Goal: Task Accomplishment & Management: Use online tool/utility

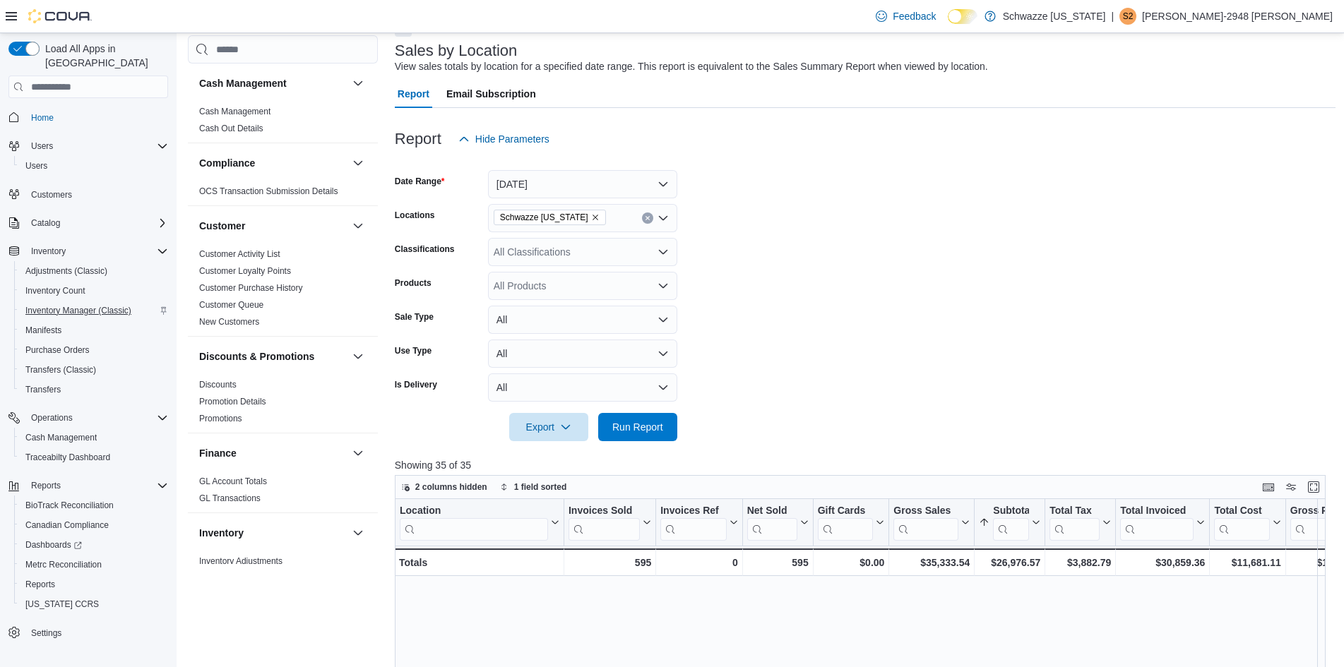
scroll to position [465, 0]
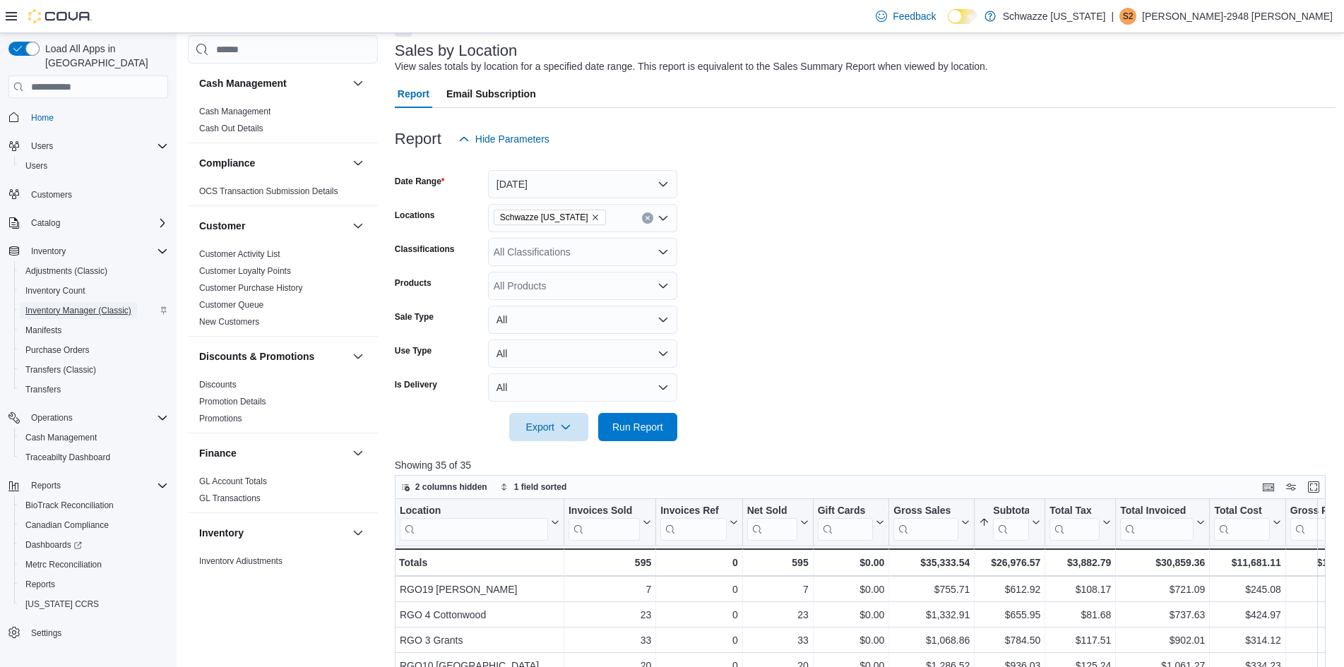
click at [106, 305] on span "Inventory Manager (Classic)" at bounding box center [78, 310] width 106 height 11
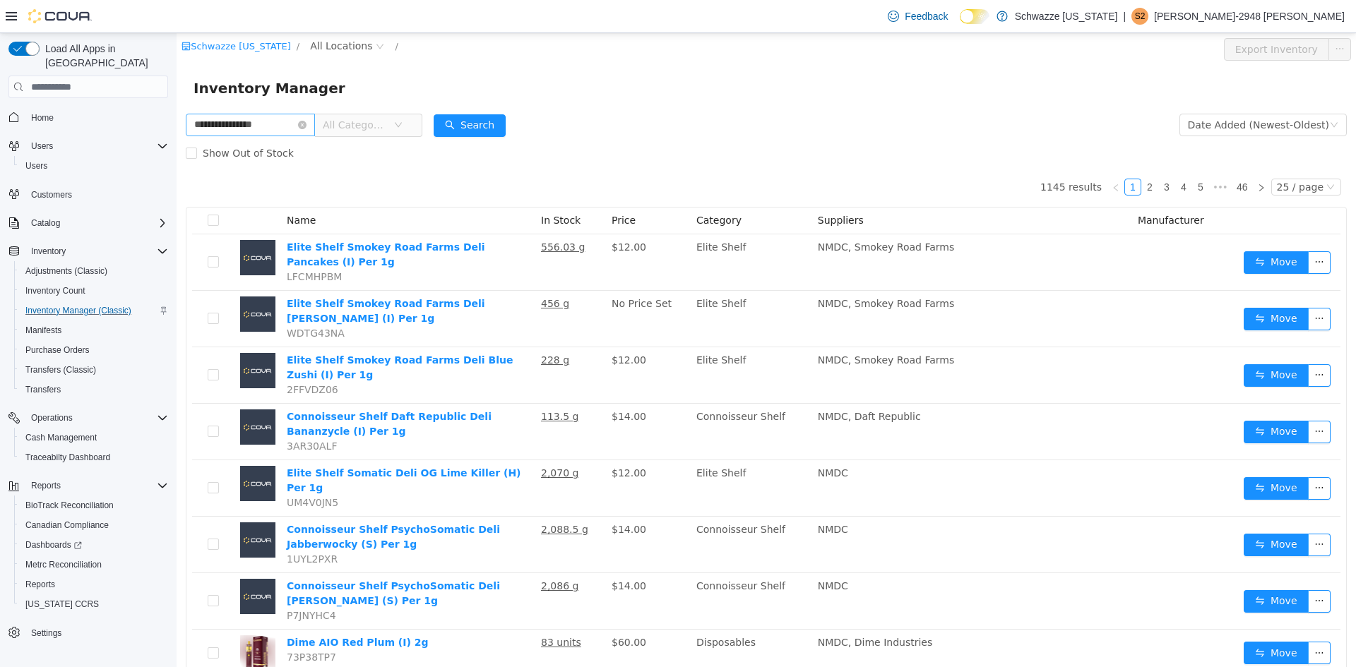
type input "**********"
click at [329, 47] on span "All Locations" at bounding box center [341, 46] width 62 height 16
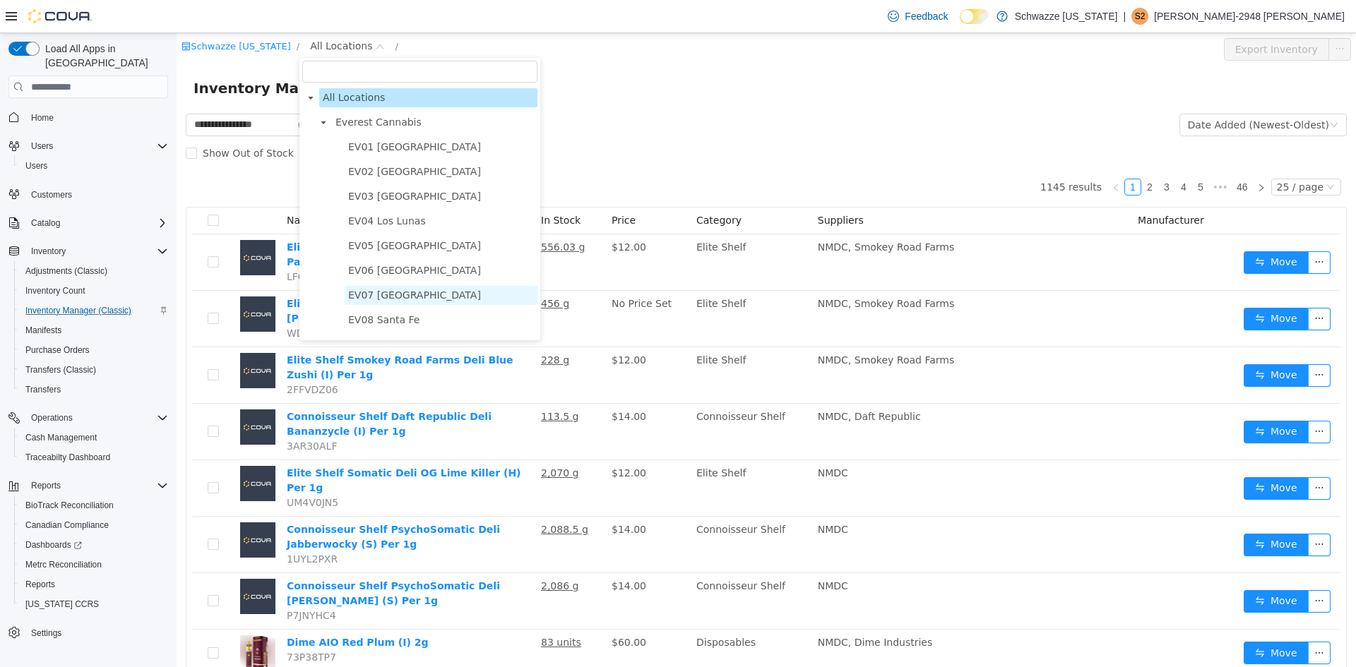
click at [405, 300] on span "EV07 [GEOGRAPHIC_DATA]" at bounding box center [414, 295] width 133 height 11
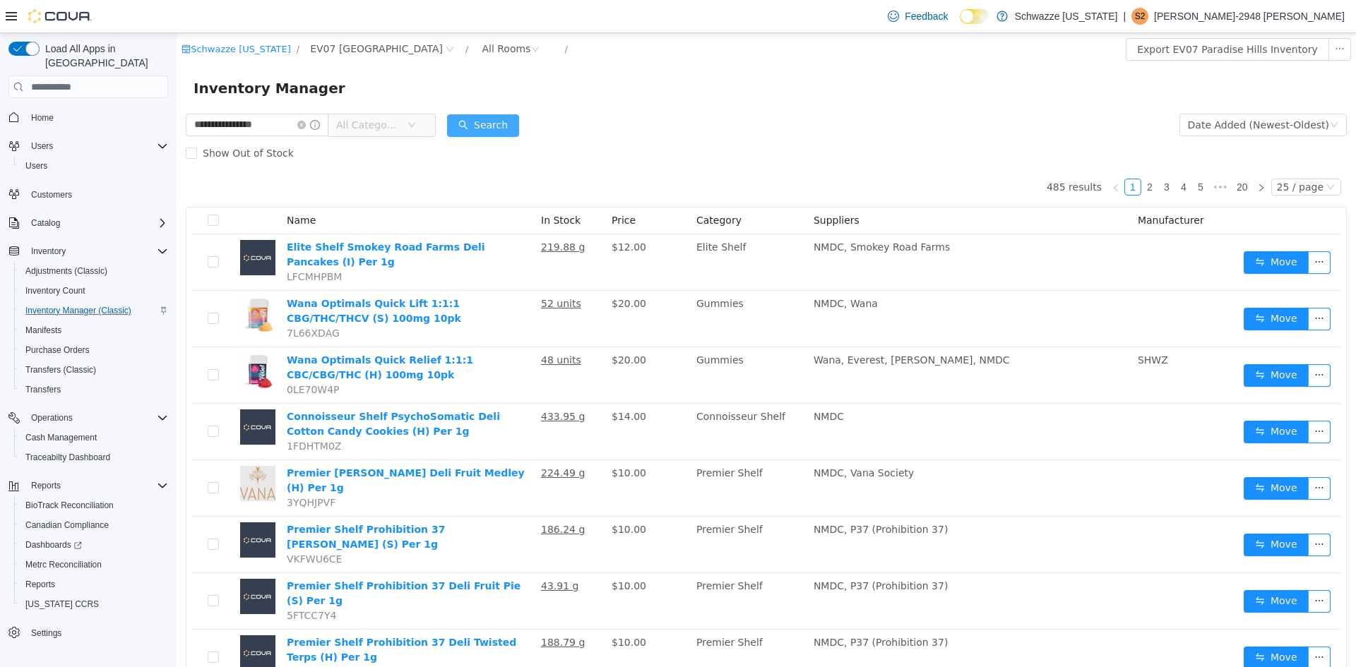
click at [492, 124] on button "Search" at bounding box center [483, 125] width 72 height 23
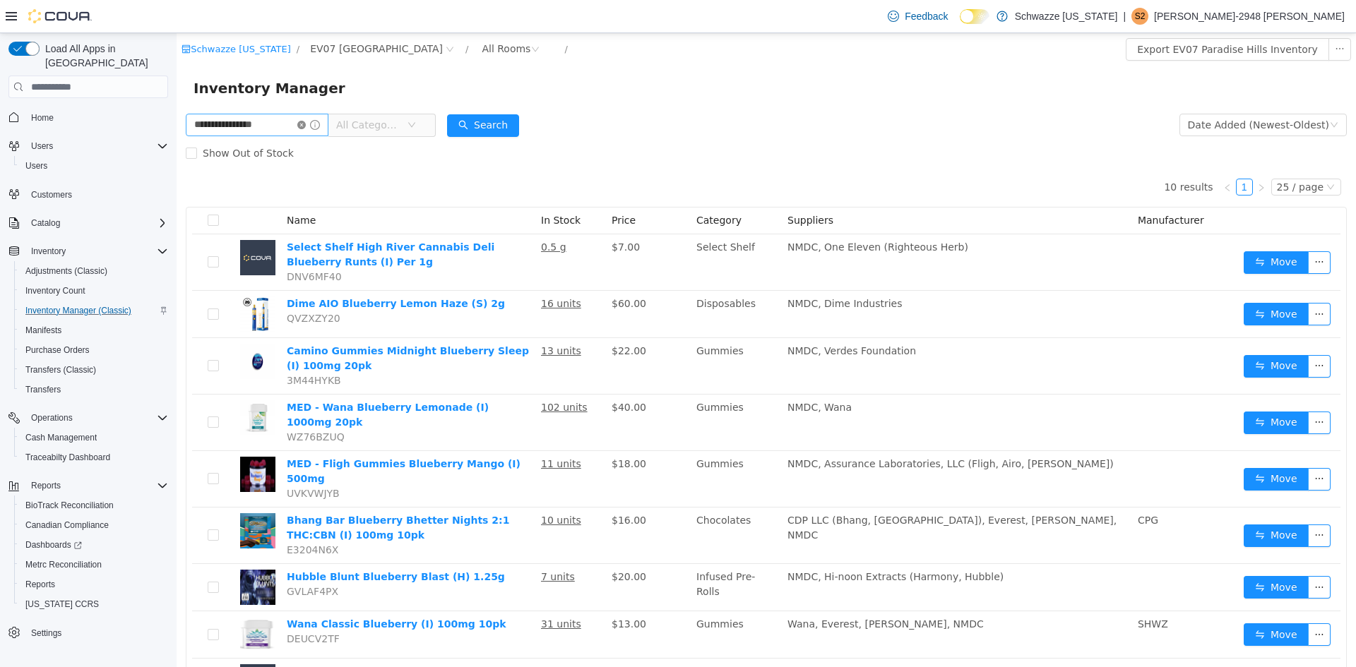
click at [306, 125] on icon "icon: close-circle" at bounding box center [301, 125] width 8 height 8
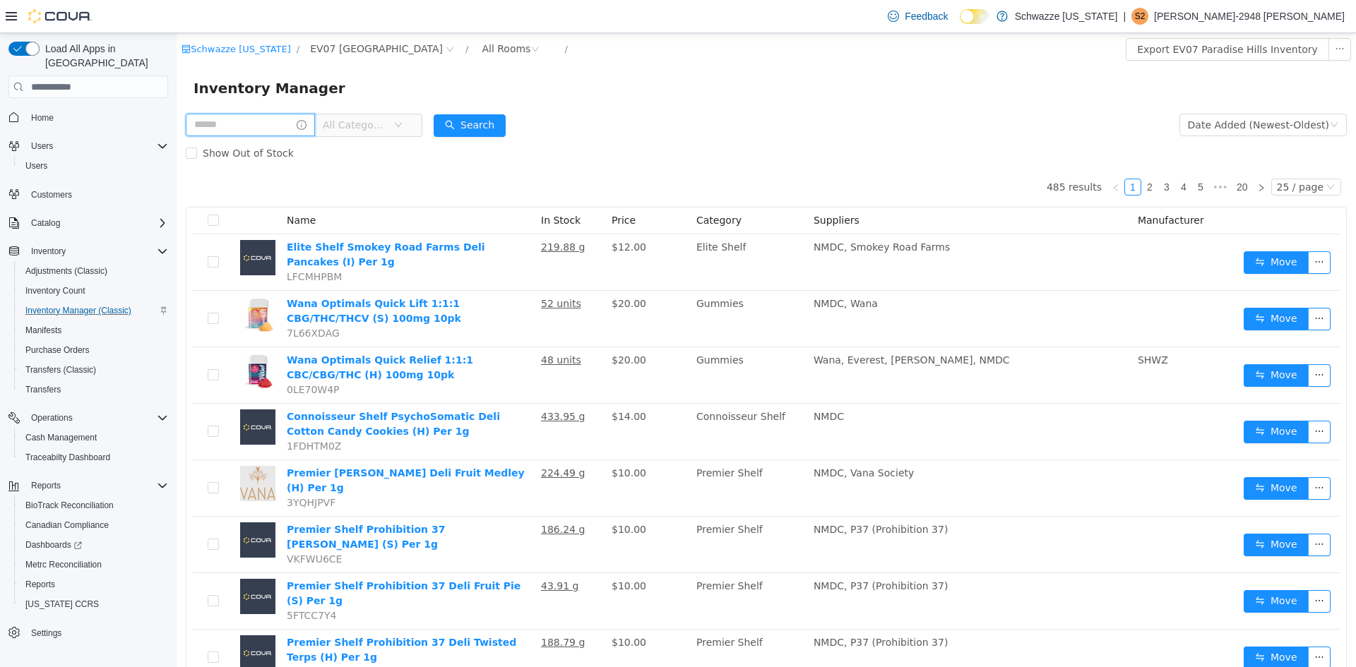
click at [254, 129] on input "text" at bounding box center [250, 125] width 129 height 23
type input "*****"
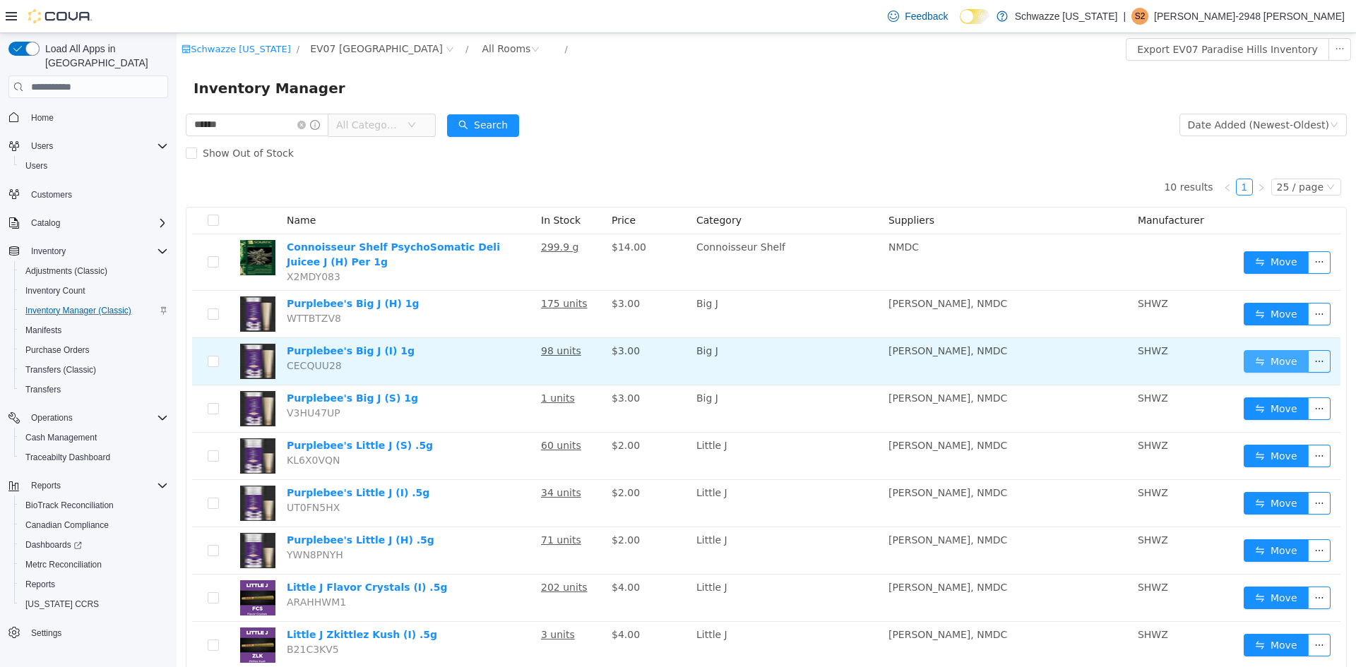
click at [1244, 357] on button "Move" at bounding box center [1276, 361] width 65 height 23
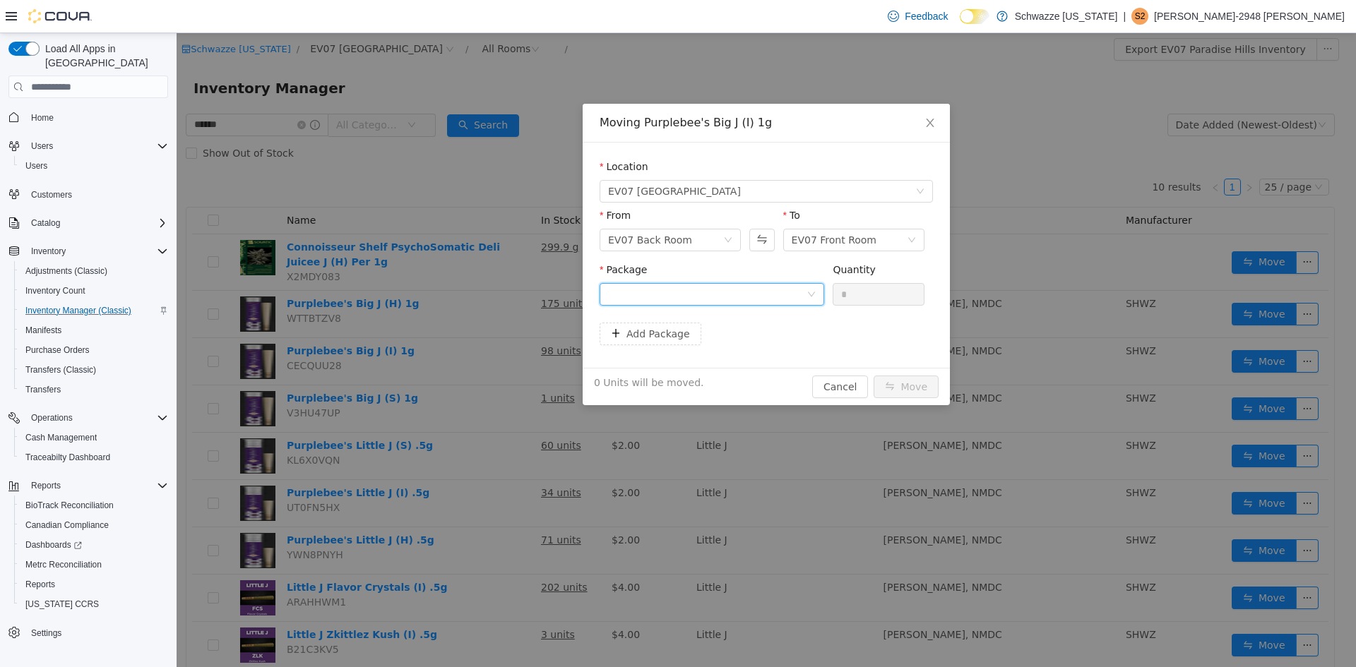
click at [636, 290] on div at bounding box center [707, 294] width 198 height 21
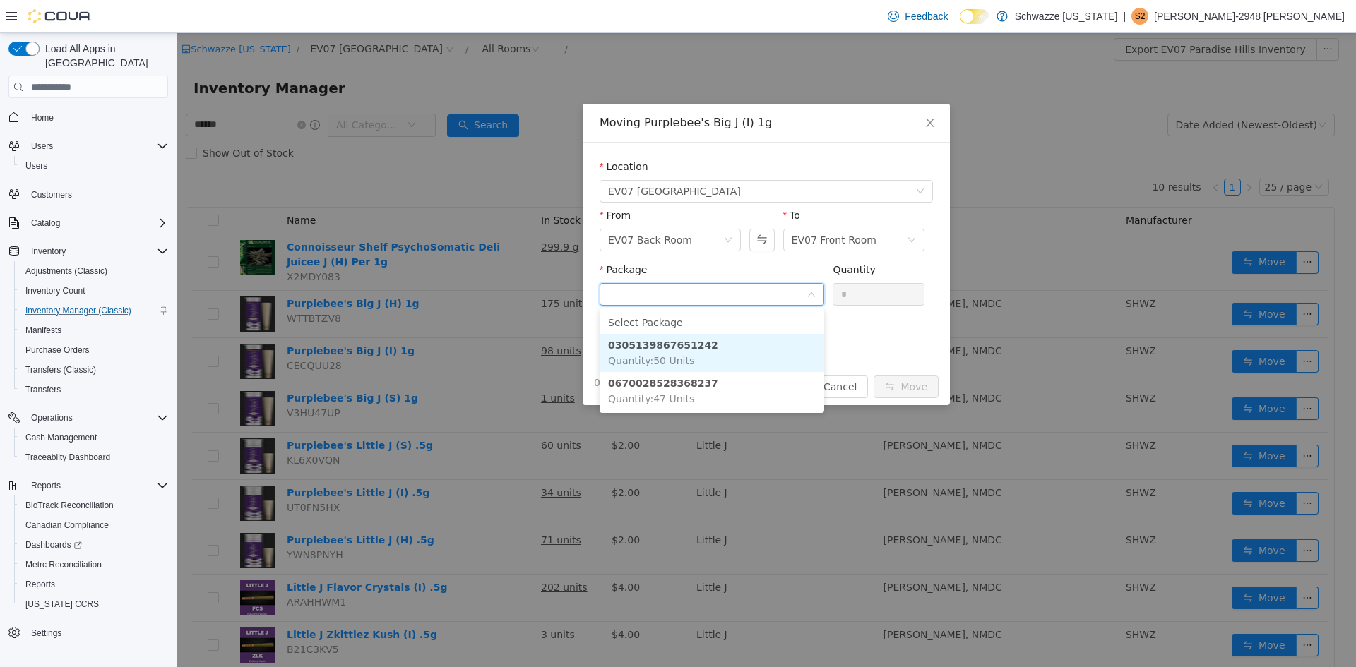
click at [701, 350] on li "0305139867651242 Quantity : 50 Units" at bounding box center [712, 353] width 225 height 38
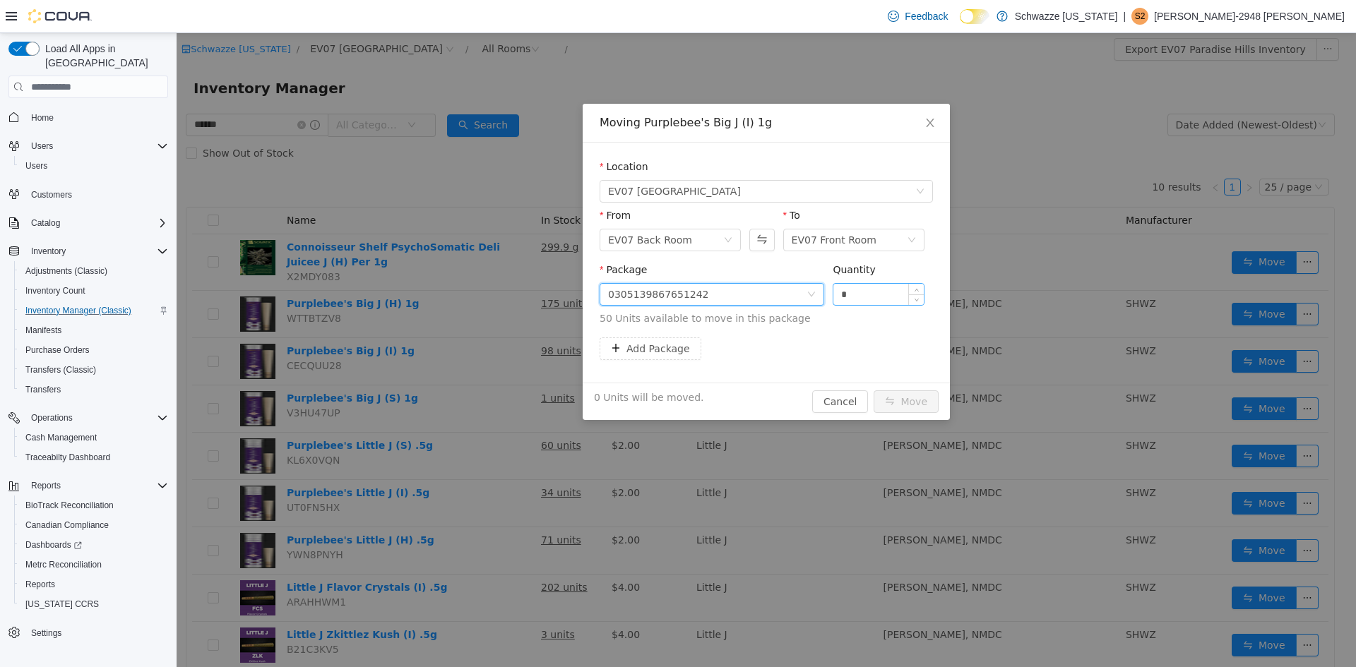
click at [857, 300] on input "*" at bounding box center [878, 294] width 90 height 21
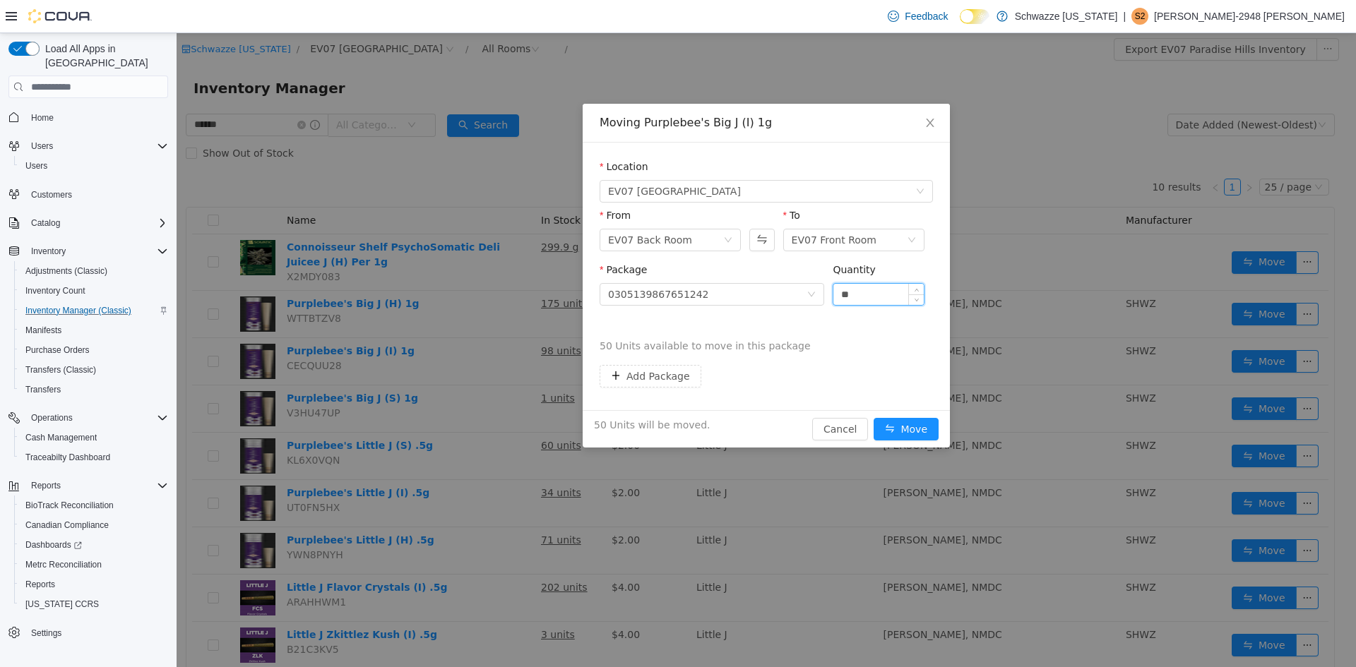
type input "**"
click at [874, 418] on button "Move" at bounding box center [906, 429] width 65 height 23
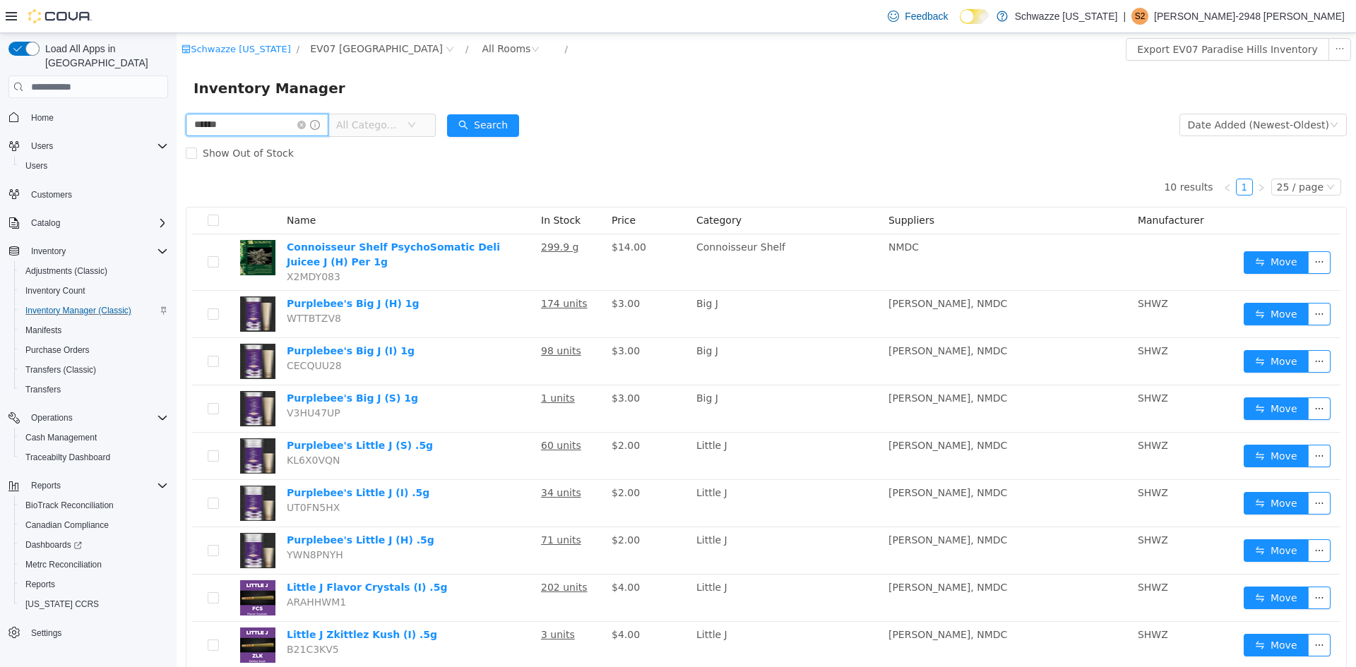
click at [236, 124] on input "*****" at bounding box center [257, 125] width 143 height 23
type input "********"
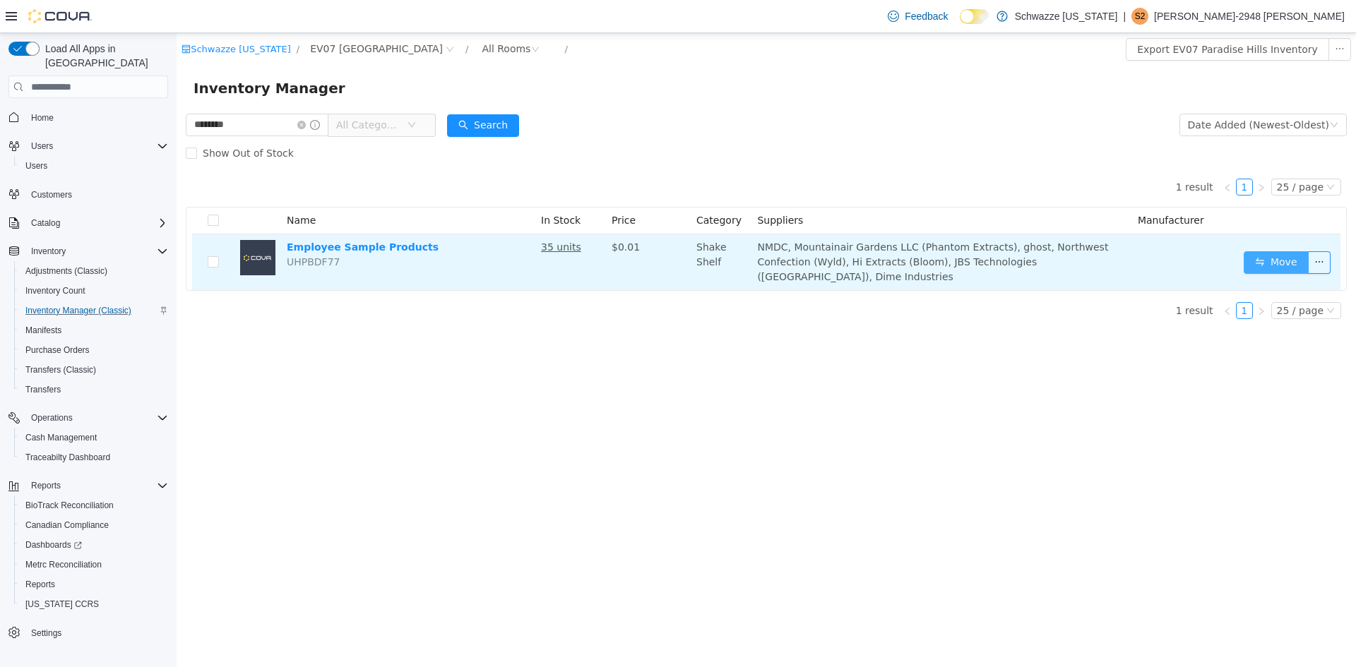
click at [1259, 251] on button "Move" at bounding box center [1276, 262] width 65 height 23
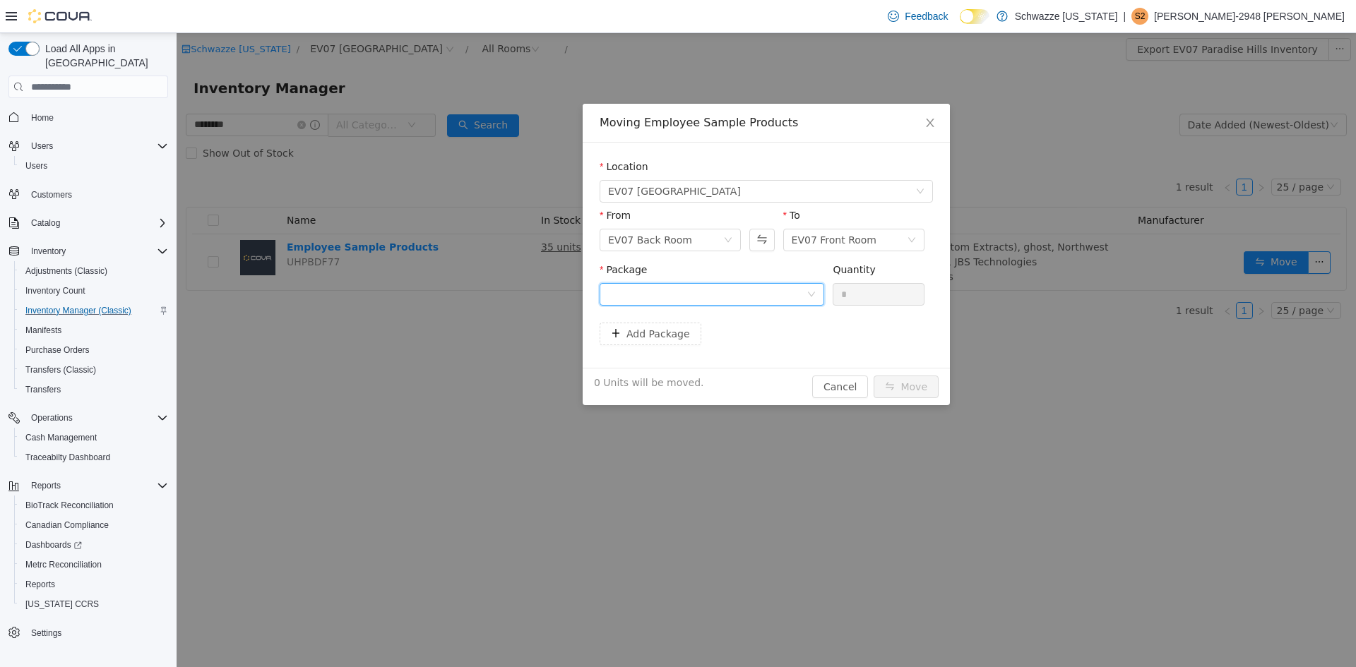
click at [667, 304] on div at bounding box center [707, 294] width 198 height 21
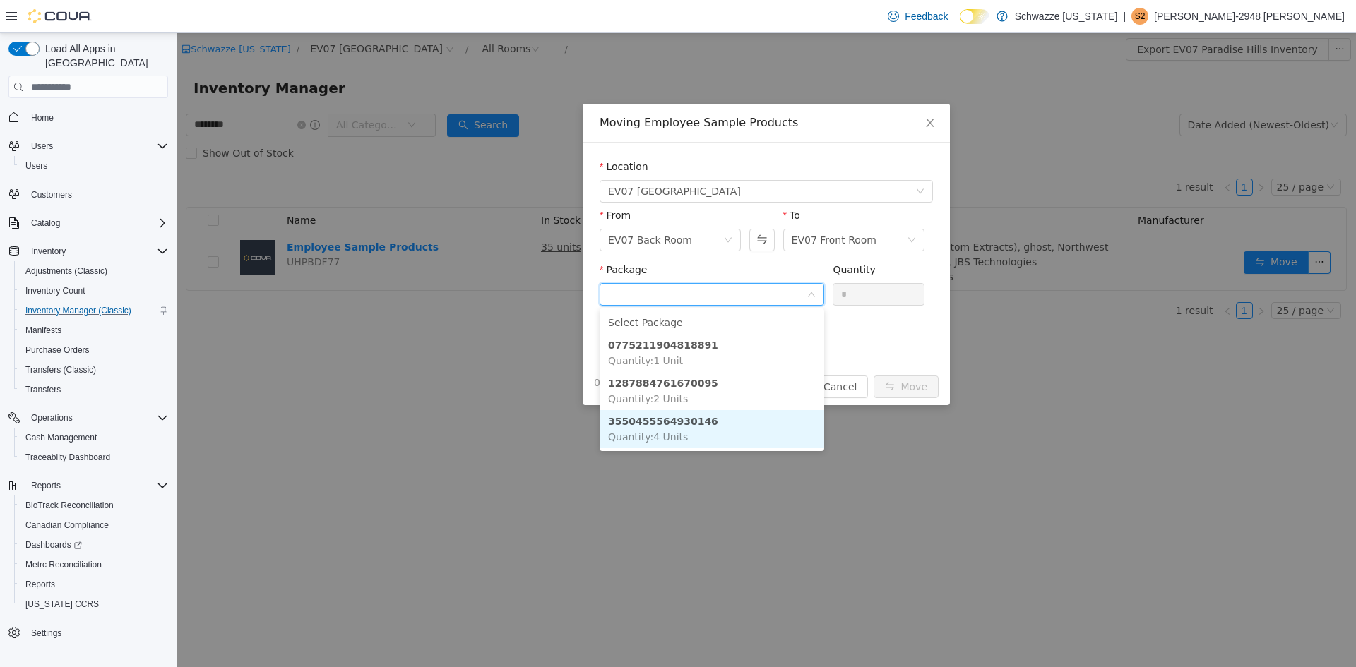
click at [691, 421] on strong "3550455564930146" at bounding box center [663, 421] width 110 height 11
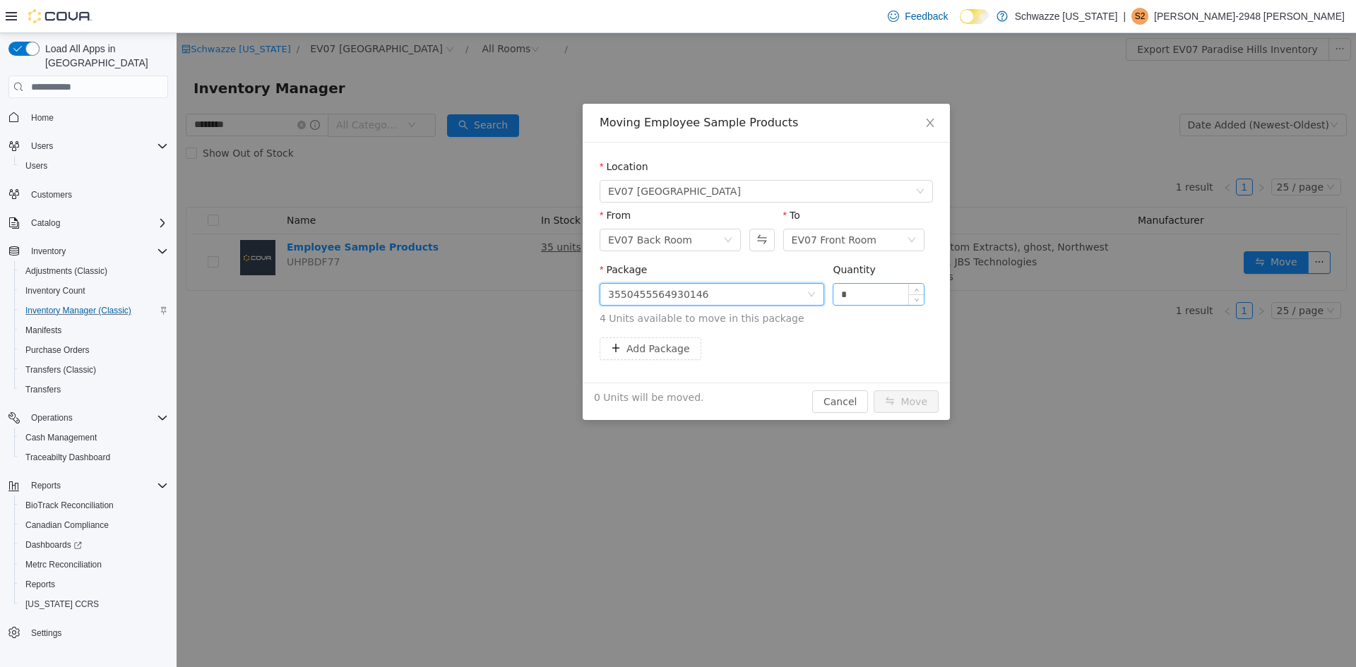
click at [863, 299] on input "*" at bounding box center [878, 294] width 90 height 21
type input "*"
click at [922, 399] on button "Move" at bounding box center [906, 402] width 65 height 23
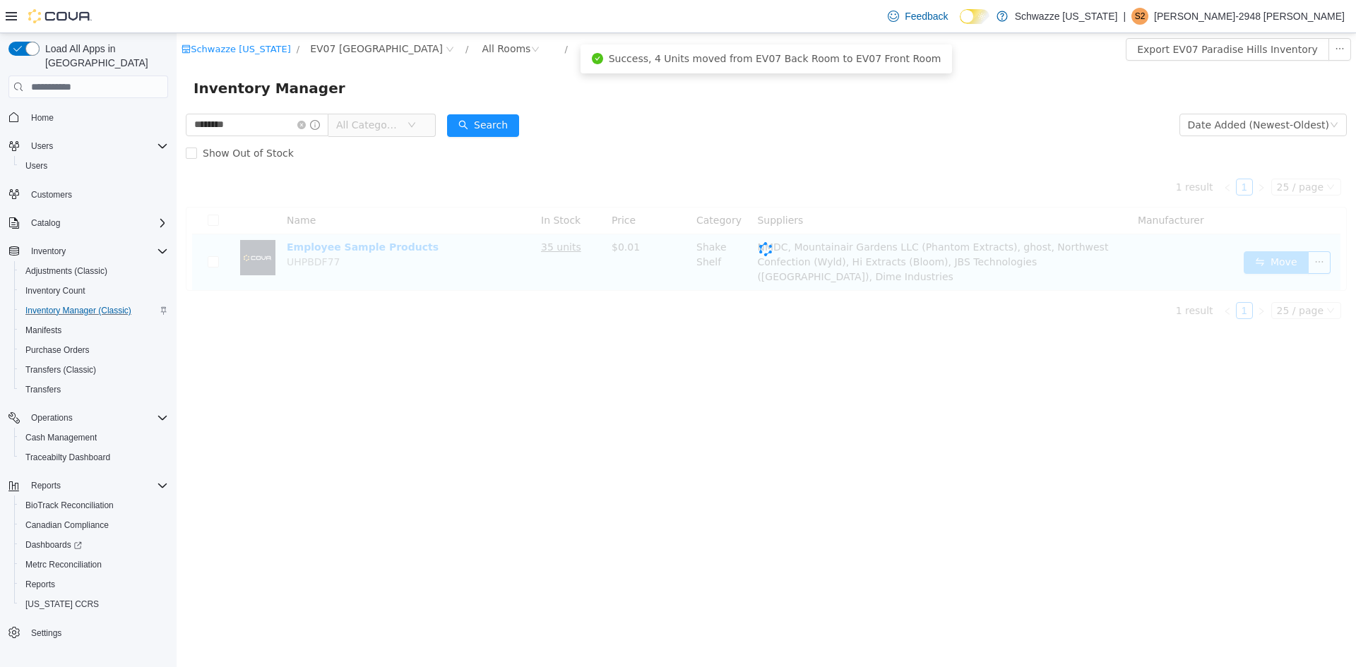
click at [1268, 251] on button "Move" at bounding box center [1276, 262] width 65 height 23
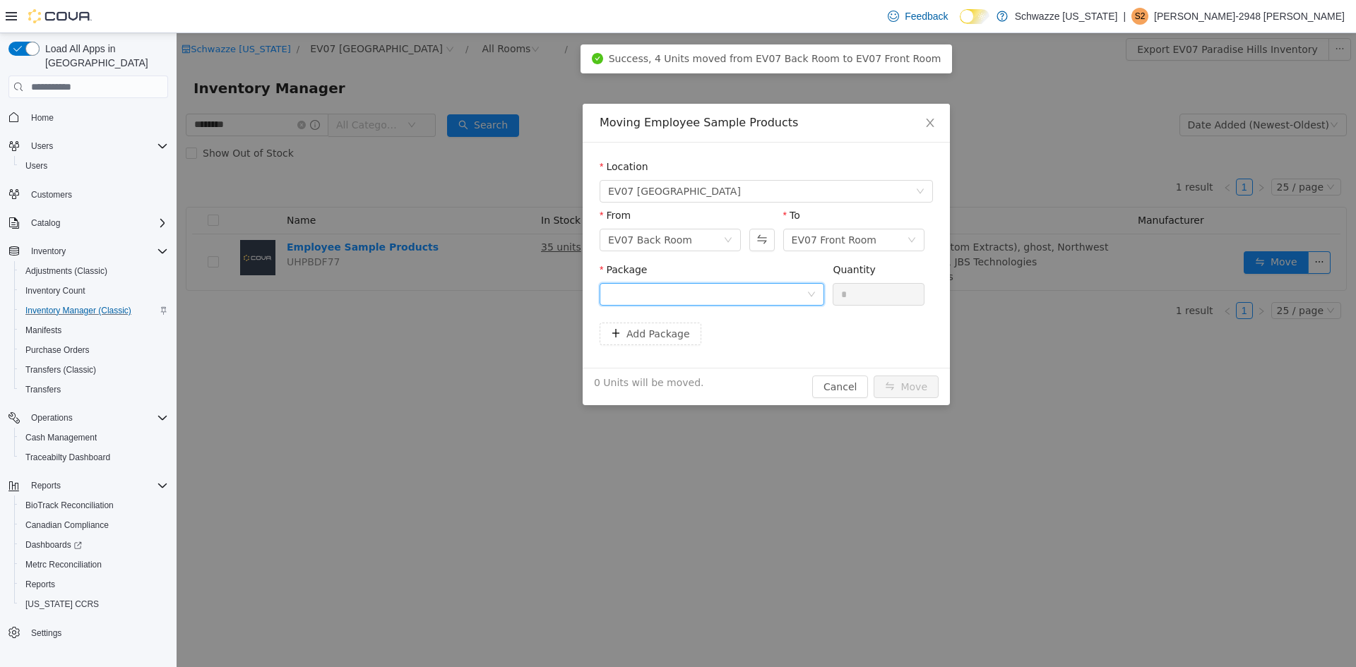
click at [682, 292] on div at bounding box center [707, 294] width 198 height 21
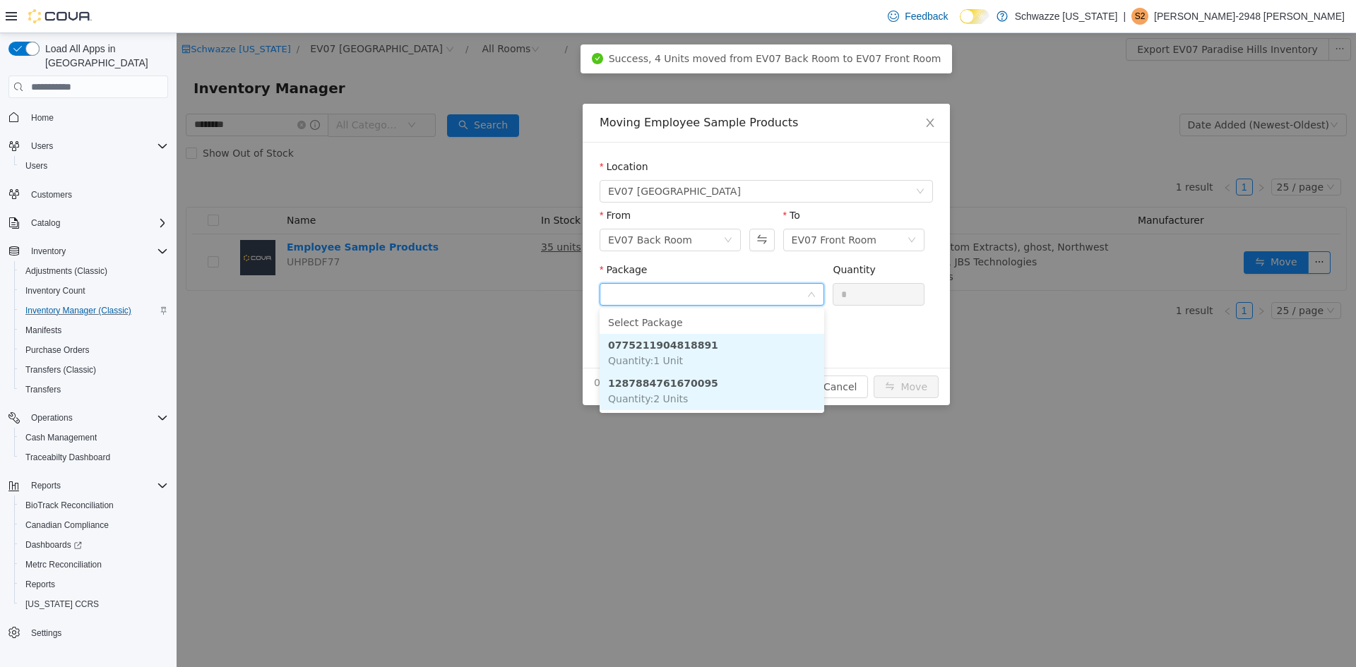
click at [688, 386] on strong "1287884761670095" at bounding box center [663, 383] width 110 height 11
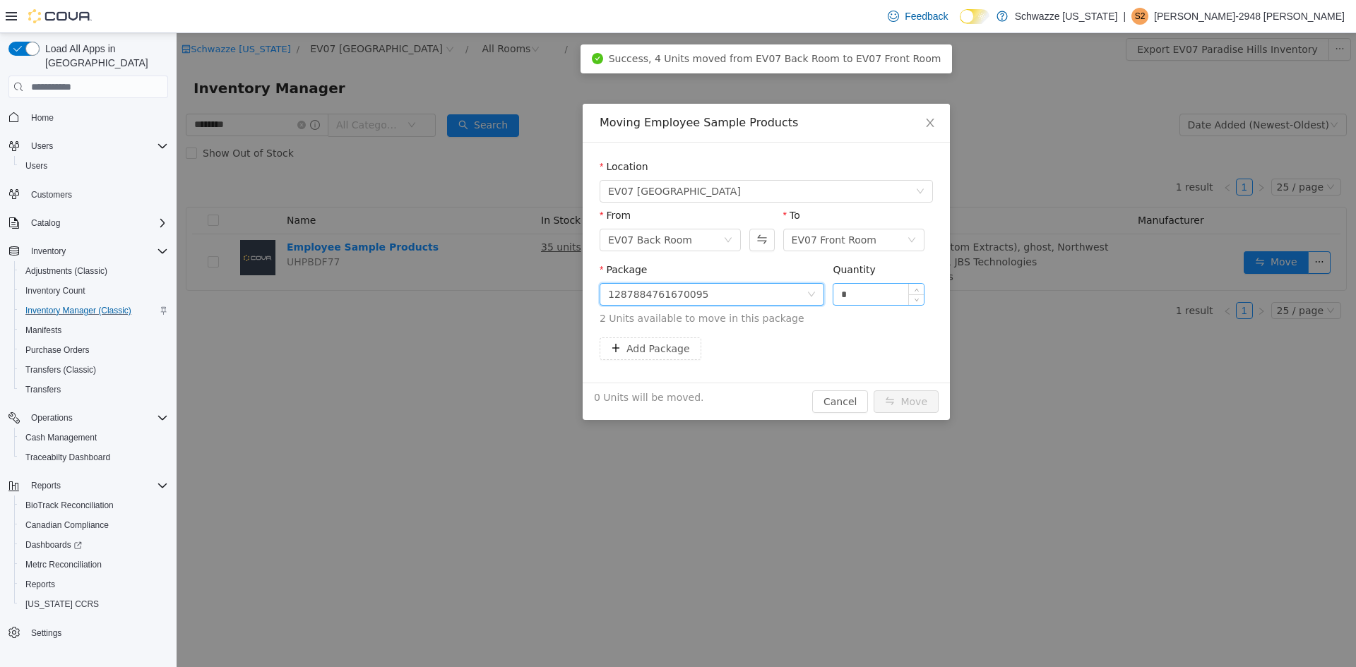
click at [865, 287] on input "*" at bounding box center [878, 294] width 90 height 21
type input "*"
click at [905, 402] on button "Move" at bounding box center [906, 402] width 65 height 23
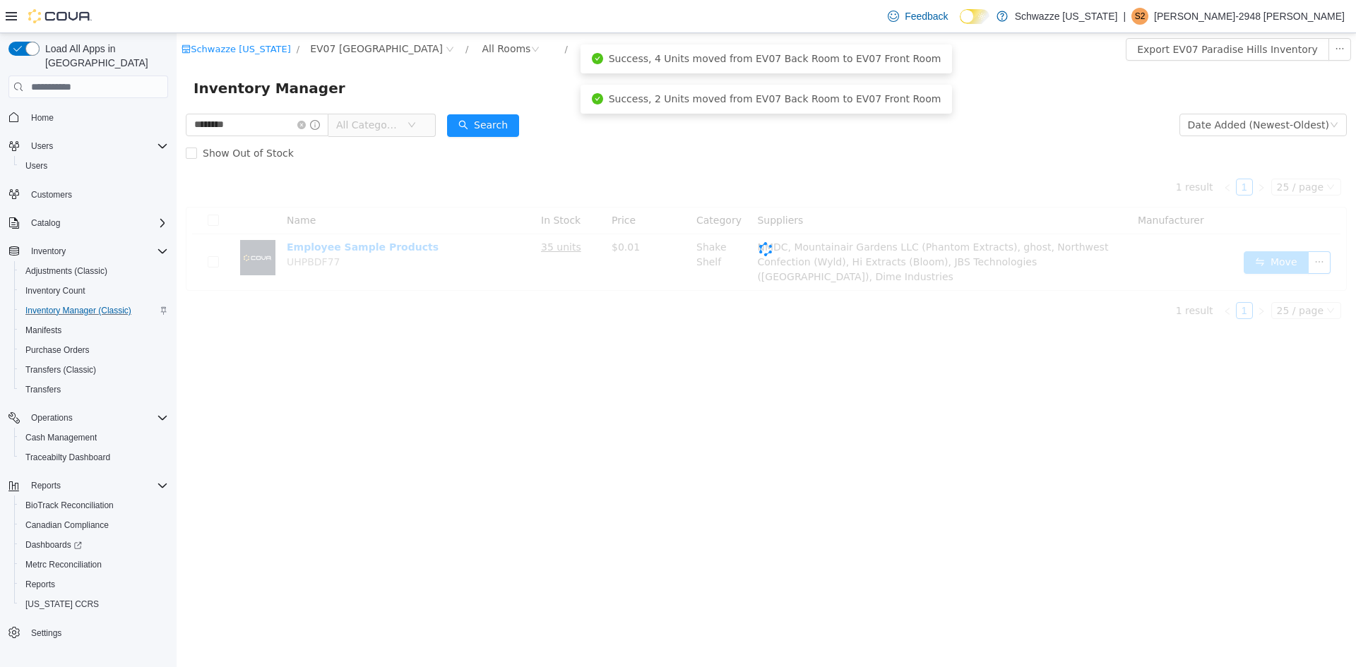
click at [1280, 262] on button "Move" at bounding box center [1276, 262] width 65 height 23
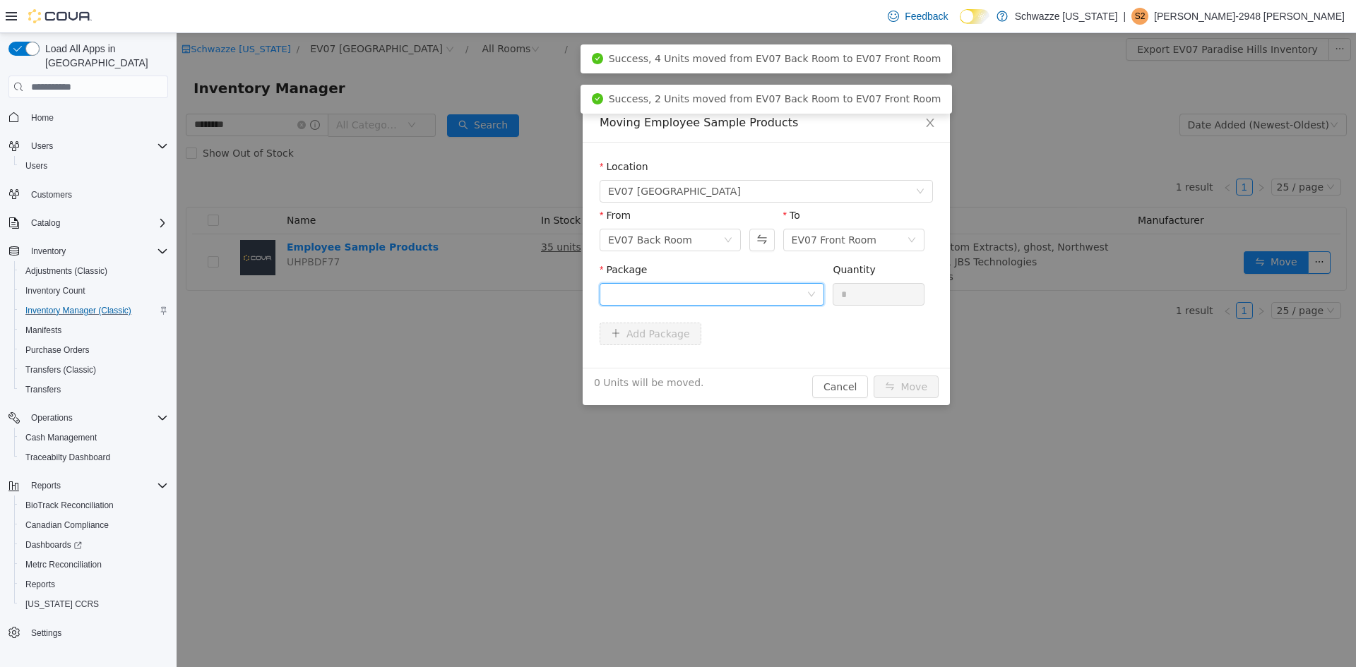
click at [728, 283] on div at bounding box center [712, 294] width 225 height 23
click at [713, 340] on li "0775211904818891 Quantity : 1 Unit" at bounding box center [712, 353] width 225 height 38
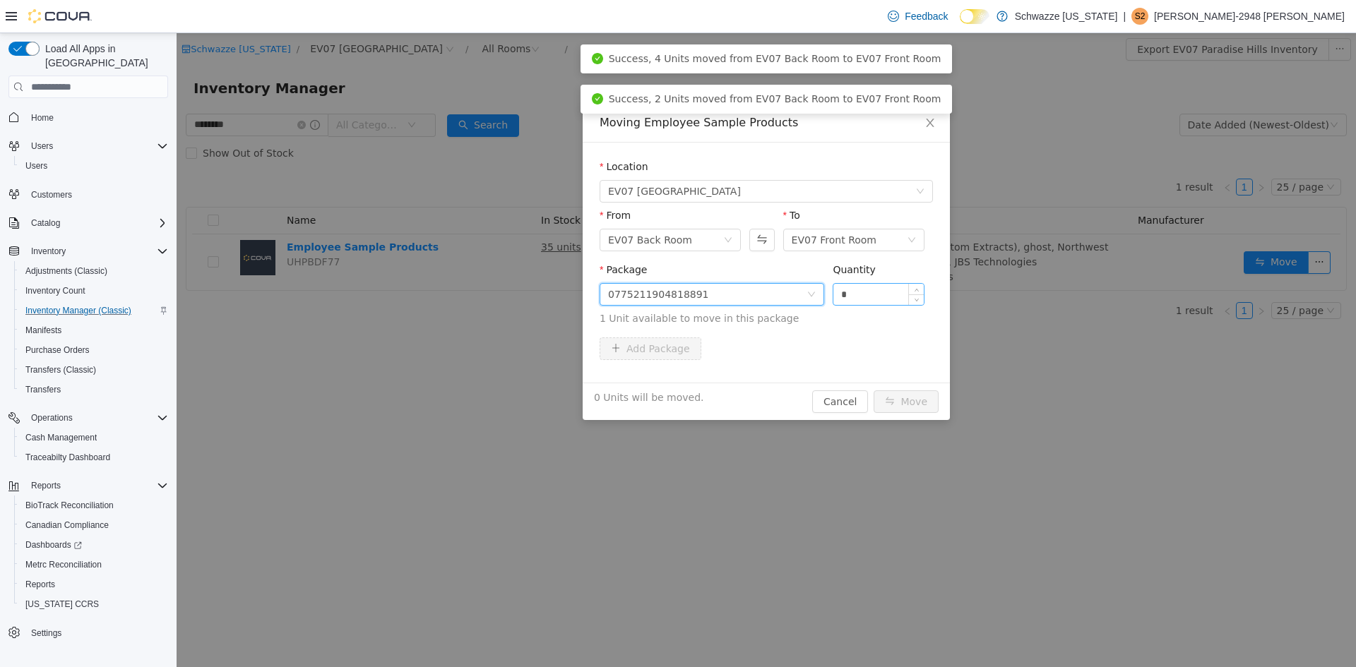
click at [857, 295] on input "*" at bounding box center [878, 294] width 90 height 21
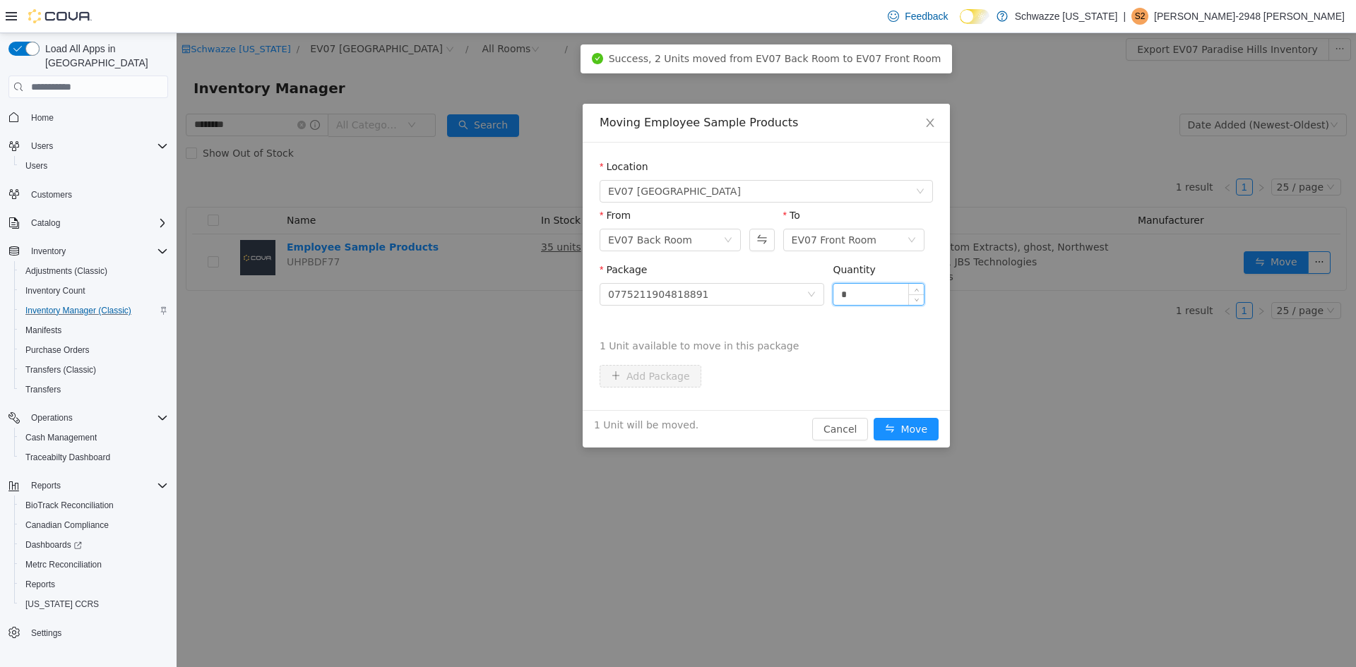
type input "*"
click at [874, 418] on button "Move" at bounding box center [906, 429] width 65 height 23
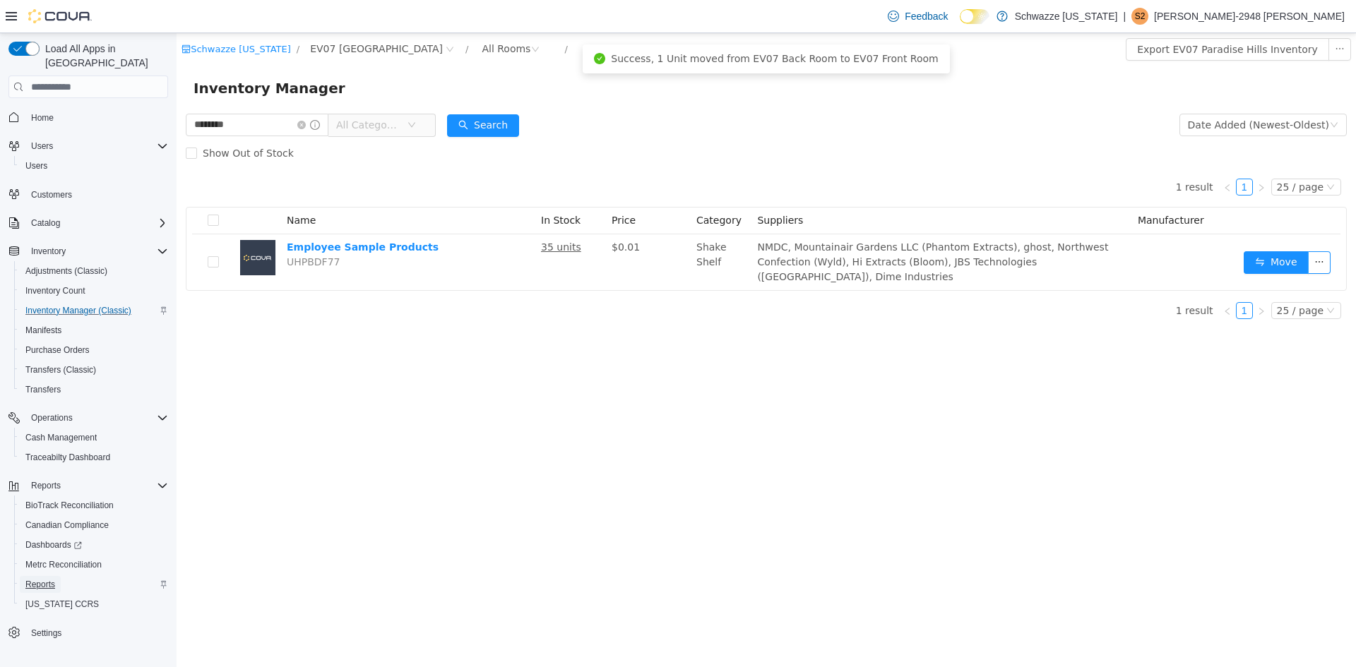
click at [44, 579] on span "Reports" at bounding box center [40, 584] width 30 height 11
